Goal: Entertainment & Leisure: Consume media (video, audio)

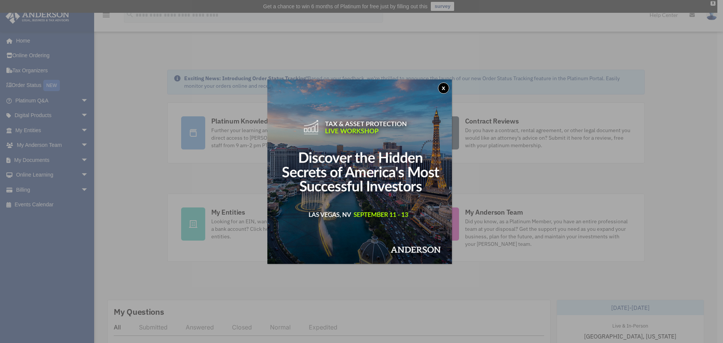
click at [443, 90] on button "x" at bounding box center [443, 87] width 11 height 11
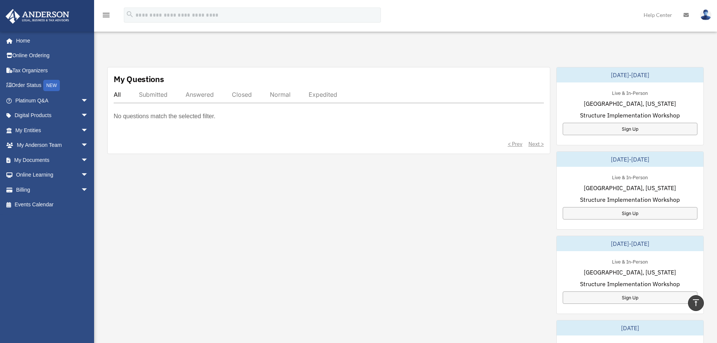
scroll to position [226, 0]
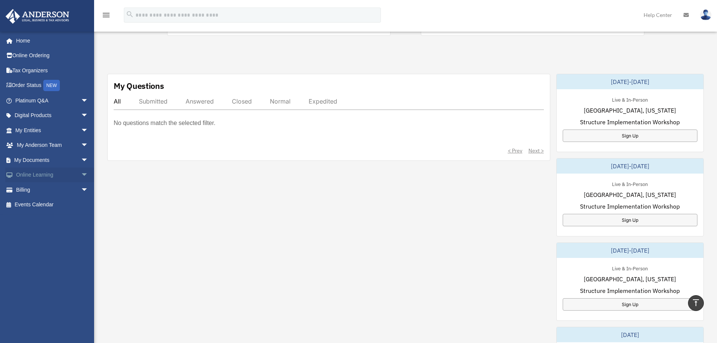
click at [60, 177] on link "Online Learning arrow_drop_down" at bounding box center [52, 174] width 94 height 15
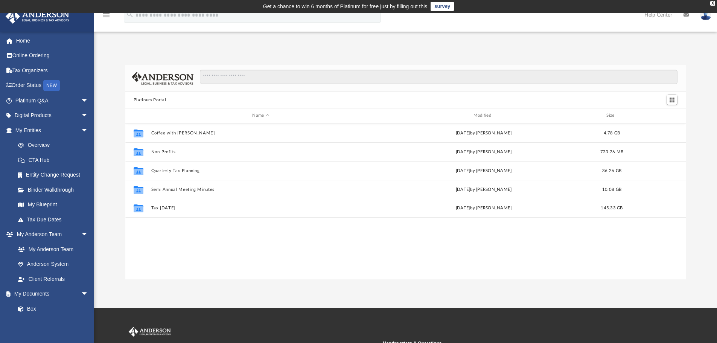
scroll to position [166, 555]
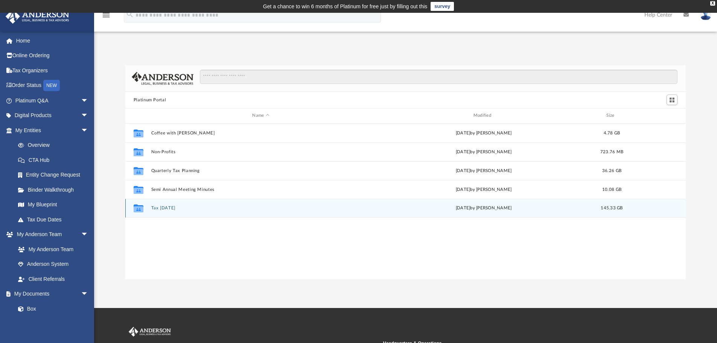
click at [194, 210] on button "Tax [DATE]" at bounding box center [260, 207] width 219 height 5
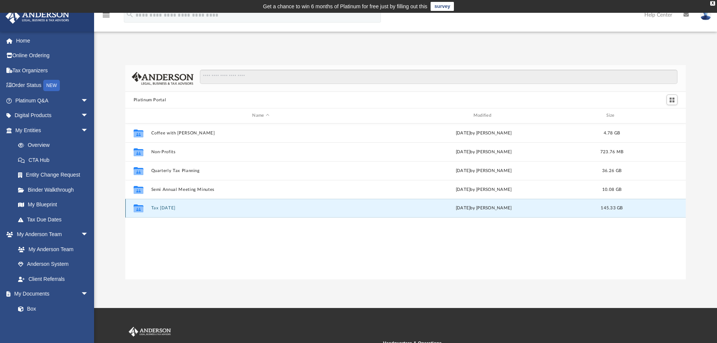
click at [194, 210] on button "Tax [DATE]" at bounding box center [260, 207] width 219 height 5
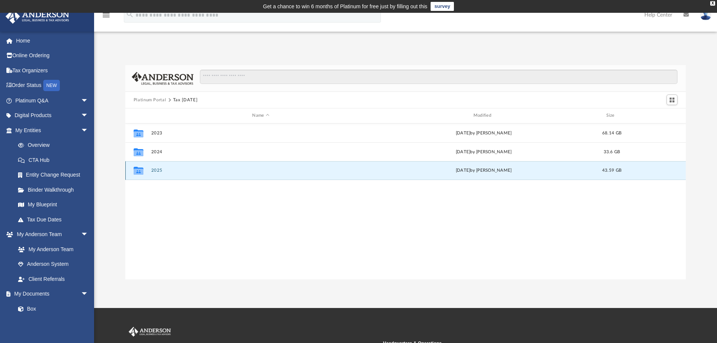
click at [212, 169] on button "2025" at bounding box center [260, 170] width 219 height 5
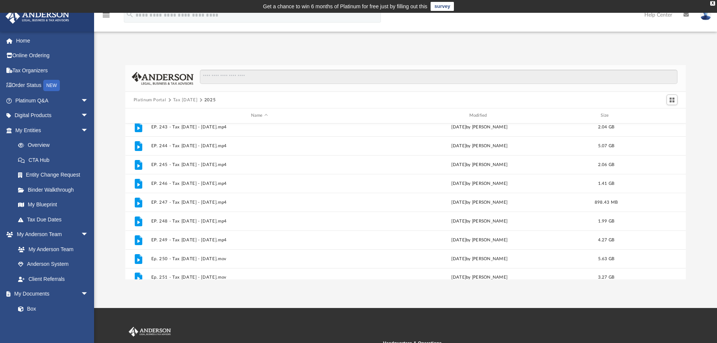
scroll to position [164, 0]
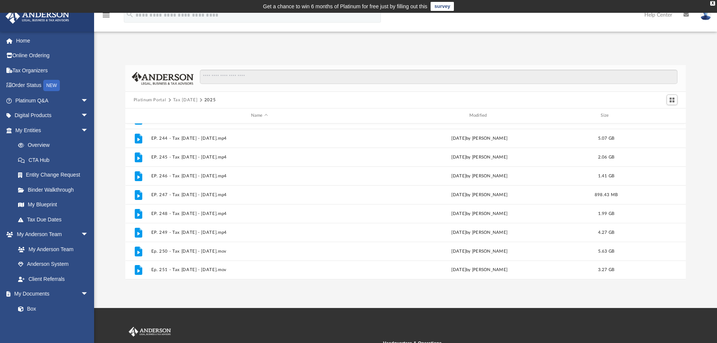
click at [188, 101] on button "Tax [DATE]" at bounding box center [185, 100] width 24 height 7
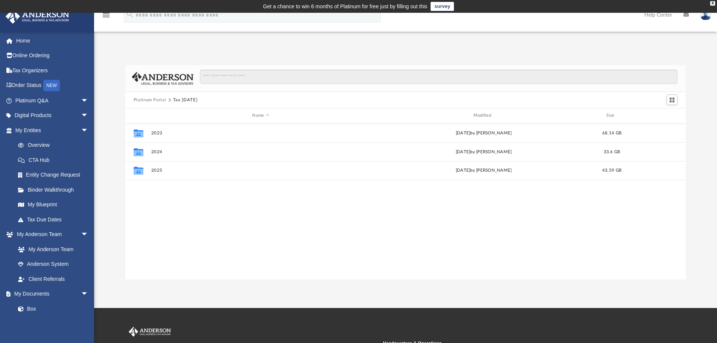
scroll to position [0, 0]
click at [151, 102] on button "Platinum Portal" at bounding box center [150, 100] width 33 height 7
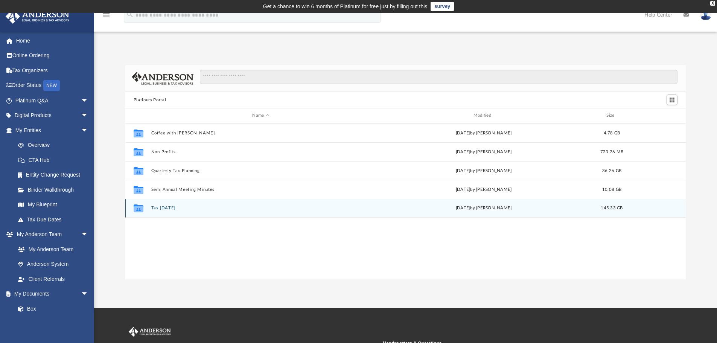
click at [200, 208] on button "Tax [DATE]" at bounding box center [260, 207] width 219 height 5
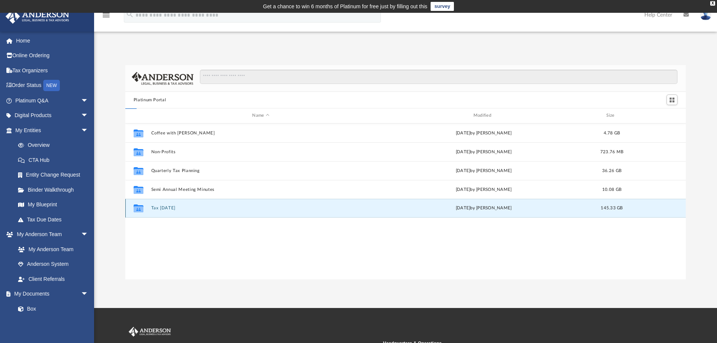
click at [200, 208] on button "Tax [DATE]" at bounding box center [260, 207] width 219 height 5
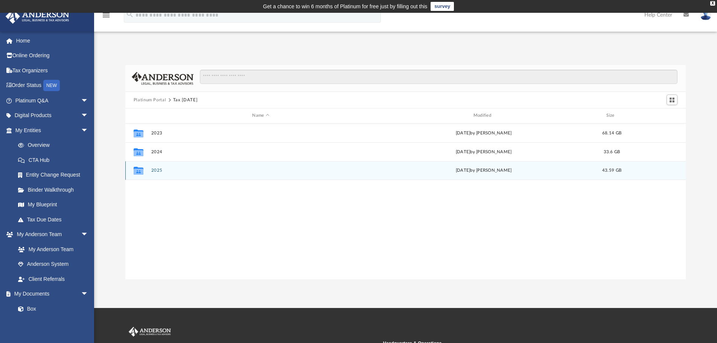
click at [199, 176] on div "Collaborated Folder 2025 [DATE] by [PERSON_NAME] 43.59 GB" at bounding box center [405, 170] width 561 height 19
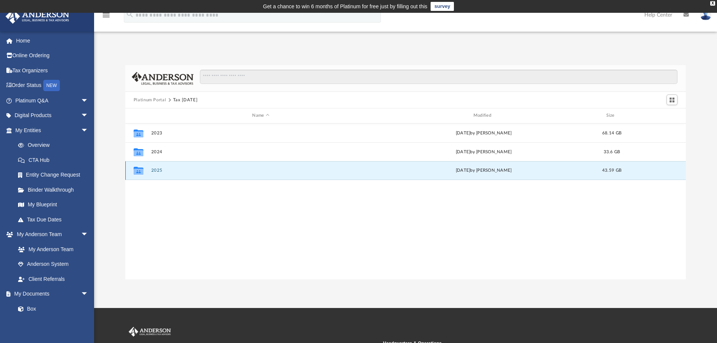
click at [161, 171] on button "2025" at bounding box center [260, 170] width 219 height 5
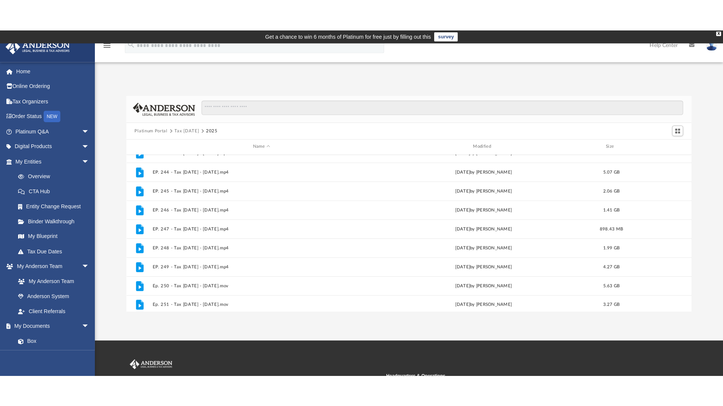
scroll to position [164, 0]
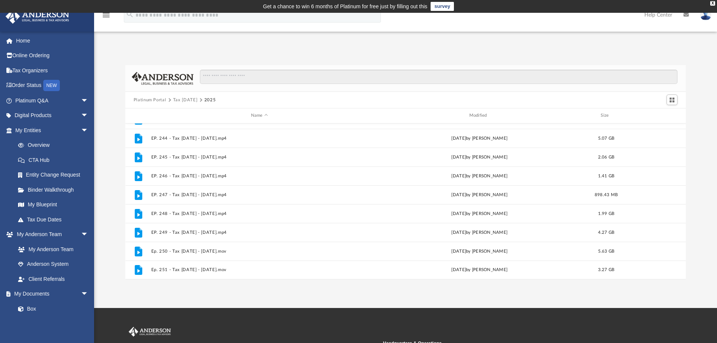
click at [307, 292] on div "App [EMAIL_ADDRESS][DOMAIN_NAME] Sign Out [EMAIL_ADDRESS][DOMAIN_NAME] Home Onl…" at bounding box center [358, 160] width 717 height 295
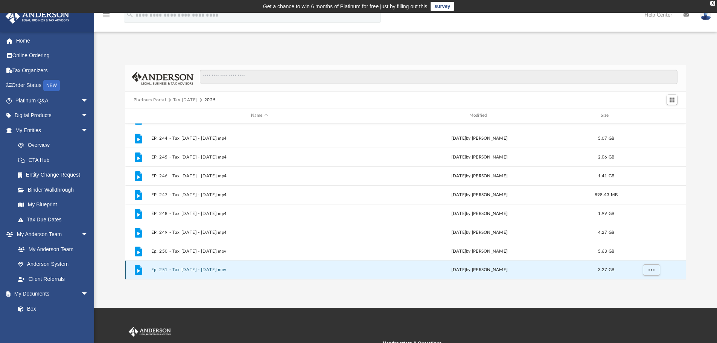
click at [207, 270] on button "Ep. 251 - Tax [DATE] - [DATE].mov" at bounding box center [259, 269] width 217 height 5
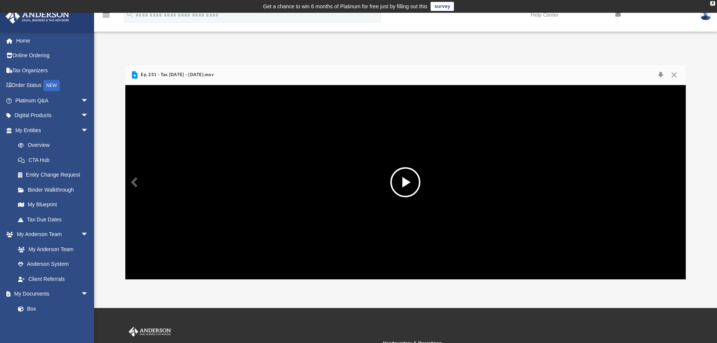
click at [407, 184] on button "File preview" at bounding box center [405, 182] width 30 height 30
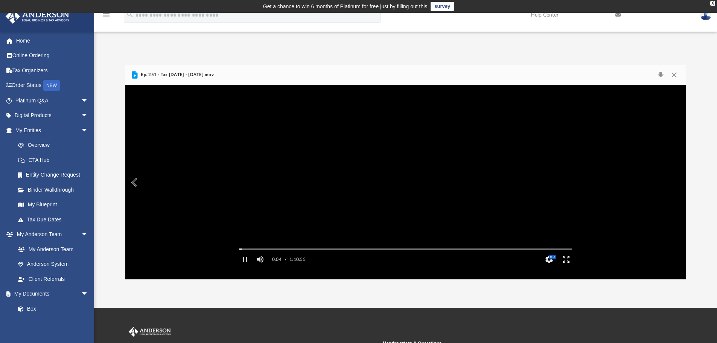
click at [565, 267] on button "Enter fullscreen" at bounding box center [565, 259] width 17 height 15
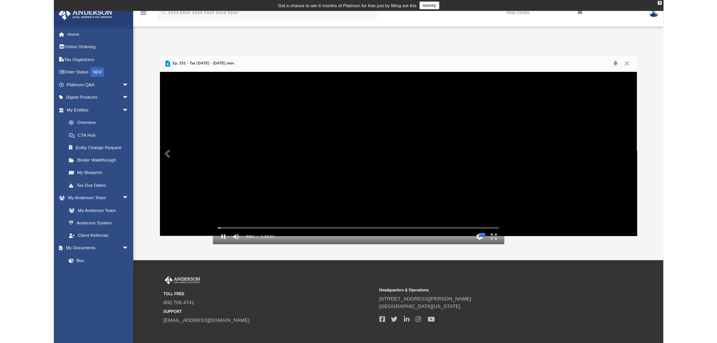
scroll to position [166, 560]
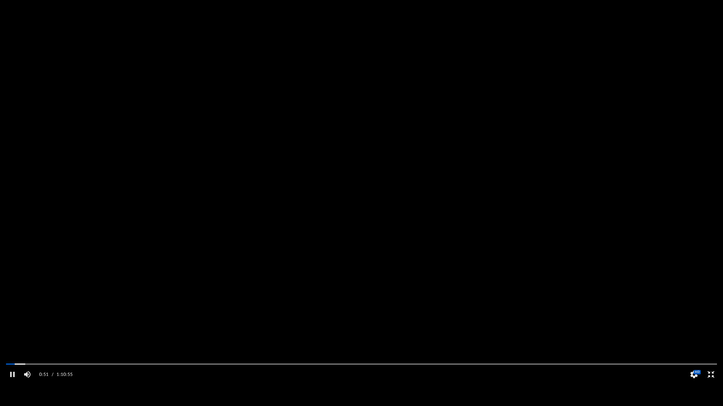
click at [711, 342] on button "Exit fullscreen" at bounding box center [710, 374] width 17 height 15
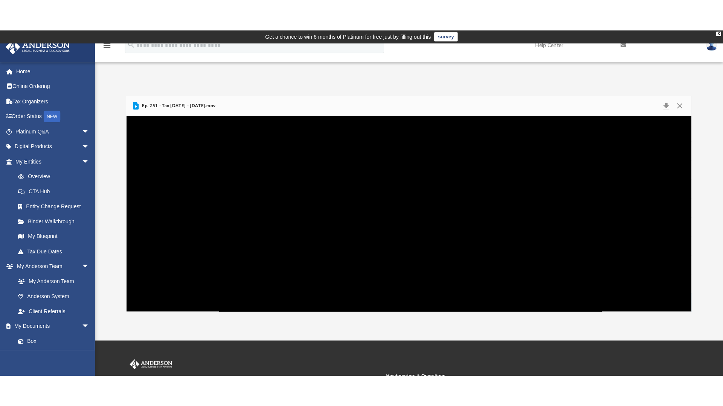
scroll to position [164, 0]
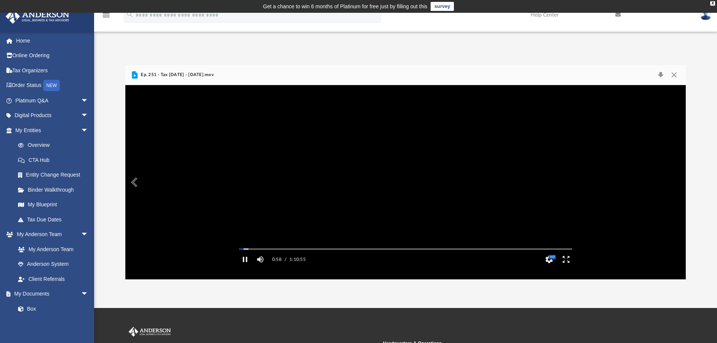
drag, startPoint x: 566, startPoint y: 274, endPoint x: 566, endPoint y: 320, distance: 45.5
click at [566, 267] on button "Enter fullscreen" at bounding box center [565, 259] width 17 height 15
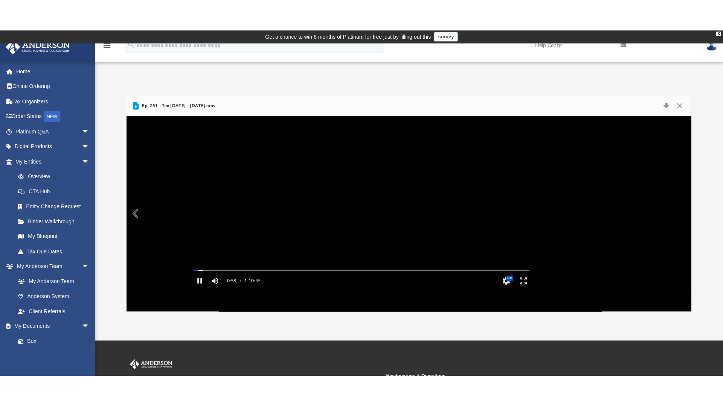
scroll to position [166, 560]
